Goal: Information Seeking & Learning: Learn about a topic

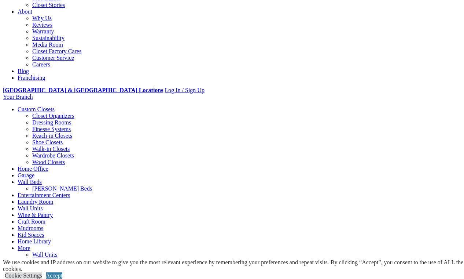
scroll to position [199, 0]
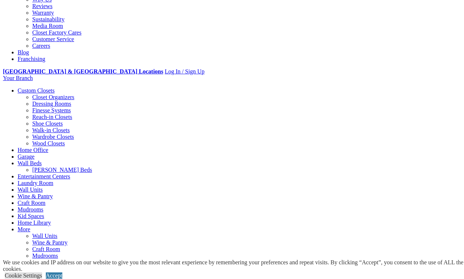
scroll to position [218, 0]
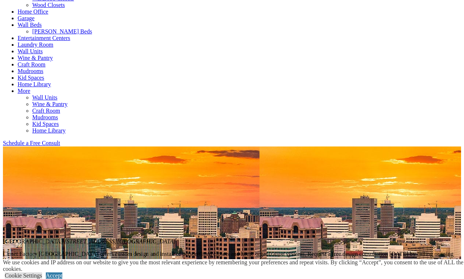
scroll to position [353, 0]
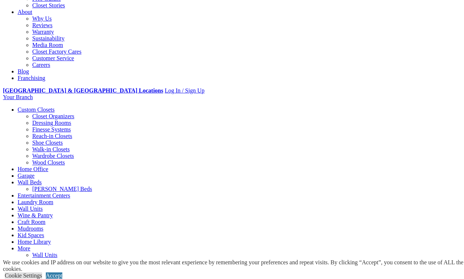
scroll to position [194, 0]
